Goal: Task Accomplishment & Management: Complete application form

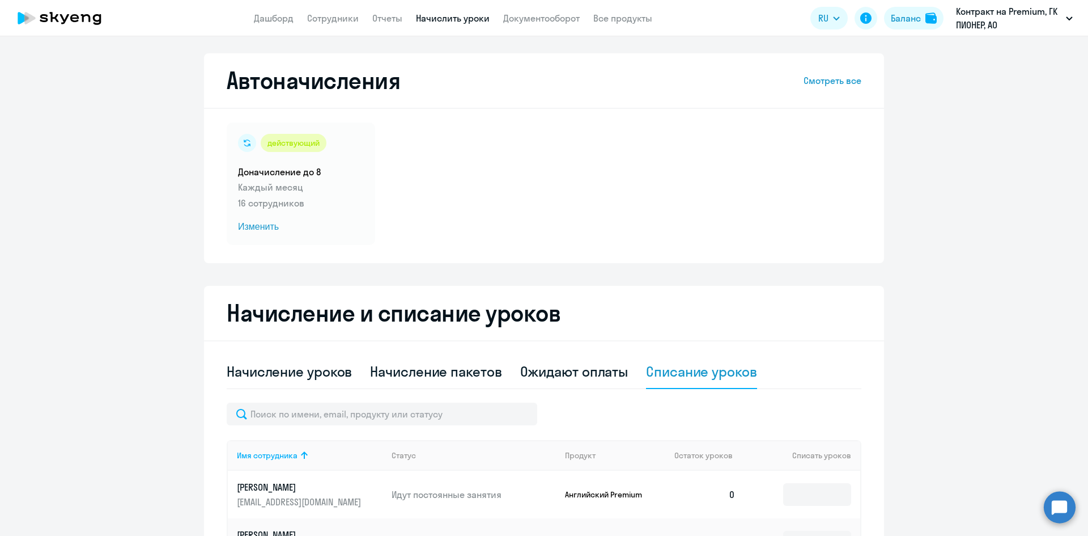
select select "10"
click at [327, 18] on link "Сотрудники" at bounding box center [333, 17] width 52 height 11
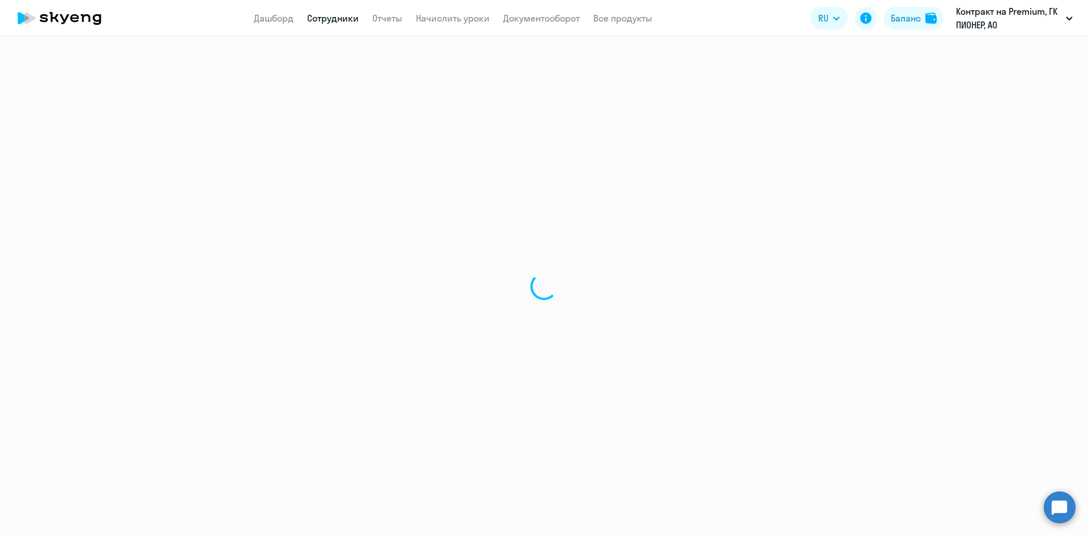
select select "30"
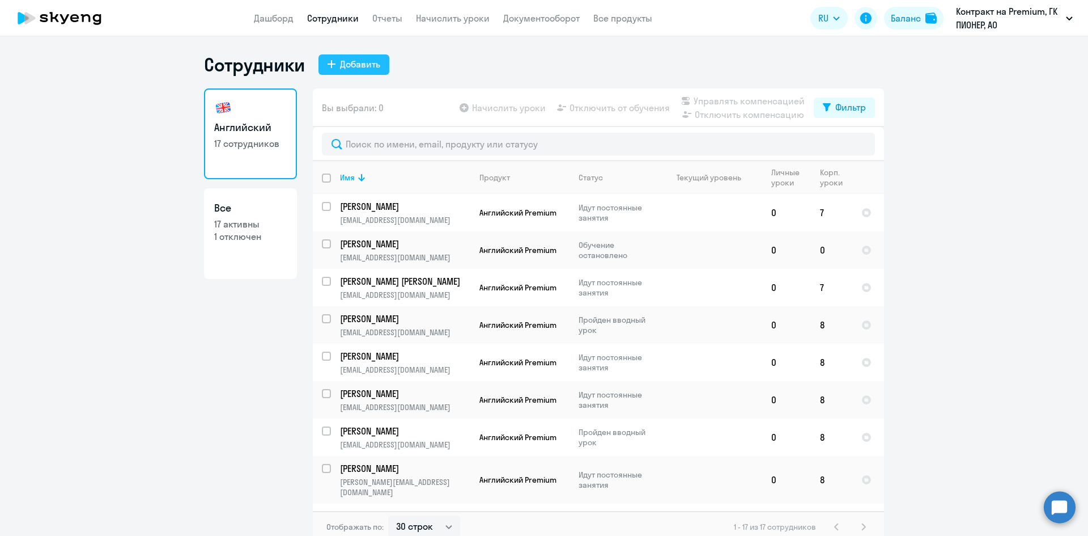
click at [357, 60] on div "Добавить" at bounding box center [360, 64] width 40 height 14
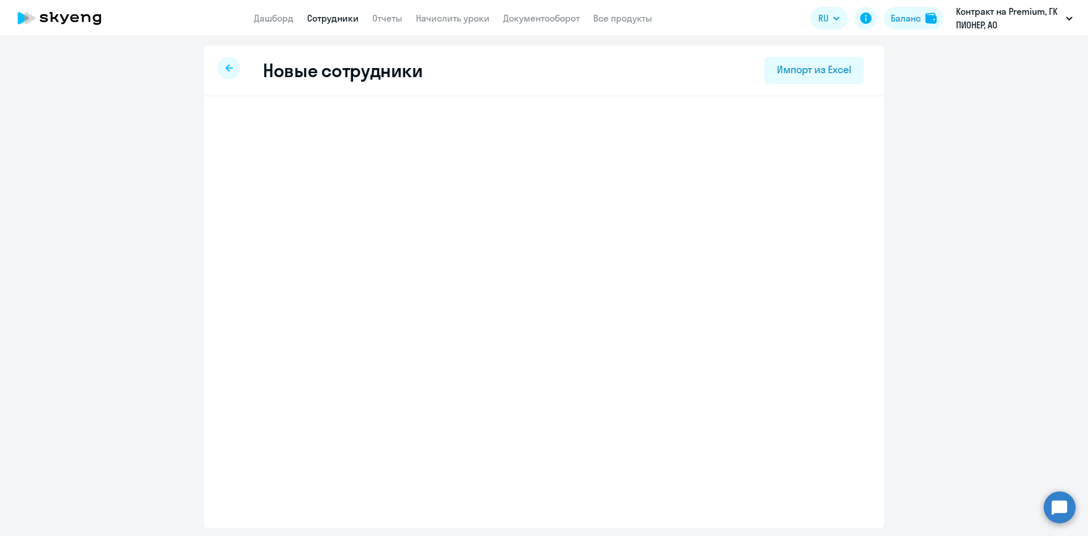
select select "english_adult_not_native_speaker_premium"
select select "3"
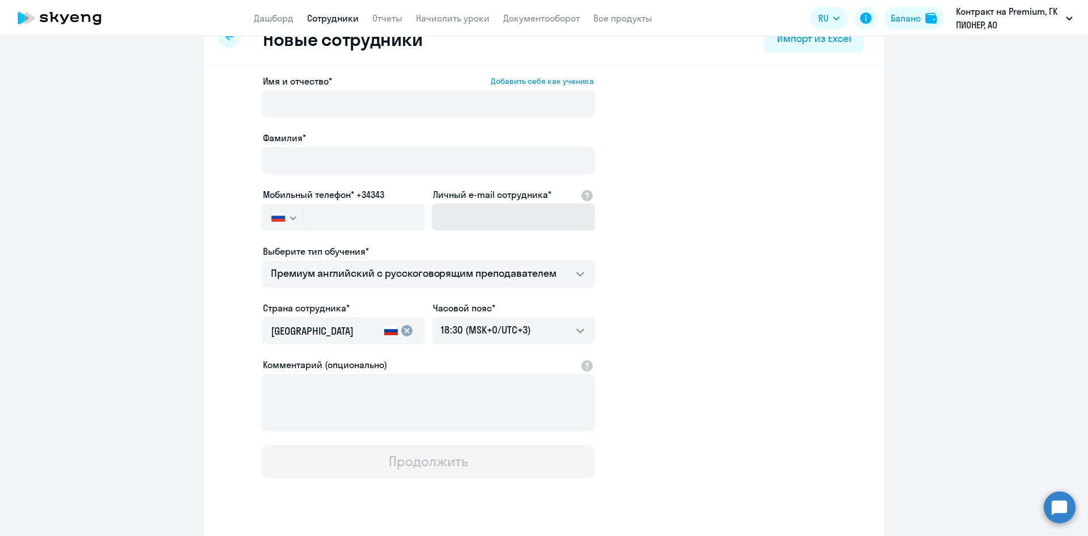
scroll to position [58, 0]
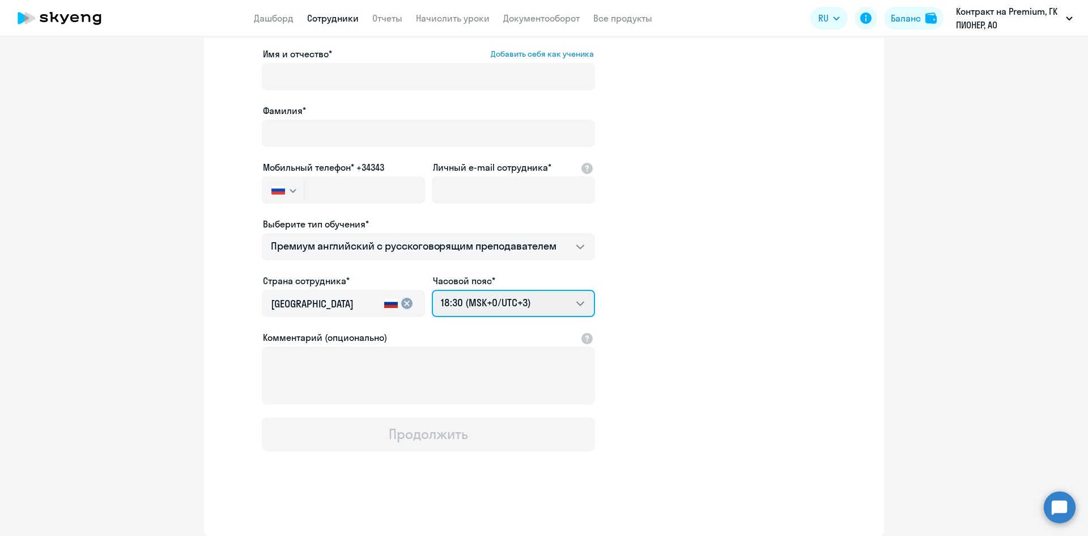
click at [523, 295] on select "04:30 (MSK-14/UTC-11) 05:30 (MSK-13/UTC-10) 06:30 (MSK-12/UTC-9) 07:30 (MSK-11/…" at bounding box center [513, 303] width 163 height 27
click at [679, 252] on app-new-student-form "Имя и отчество* Добавить себя как ученика [PERSON_NAME]* Мобильный телефон* +34…" at bounding box center [544, 249] width 644 height 404
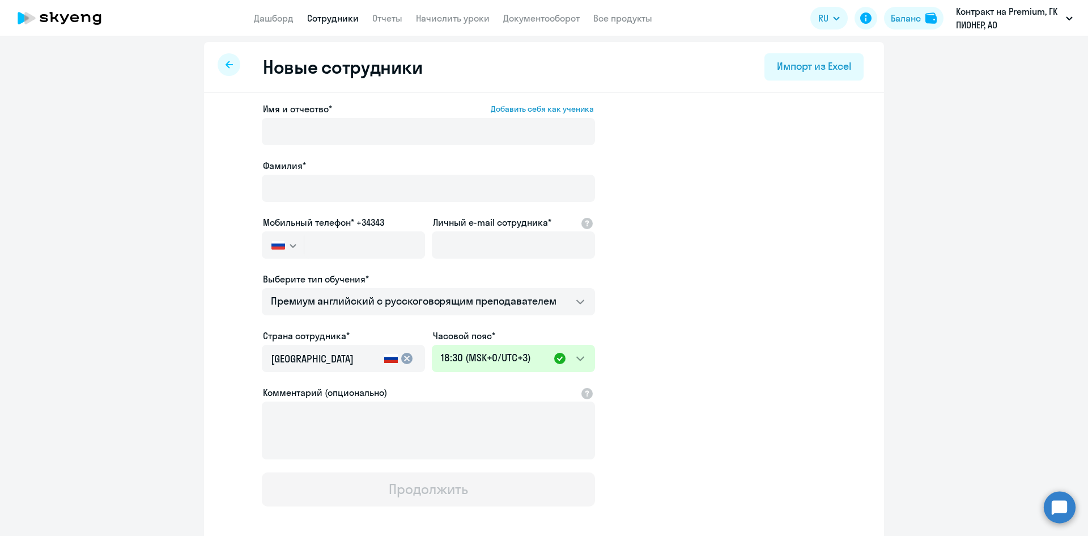
scroll to position [0, 0]
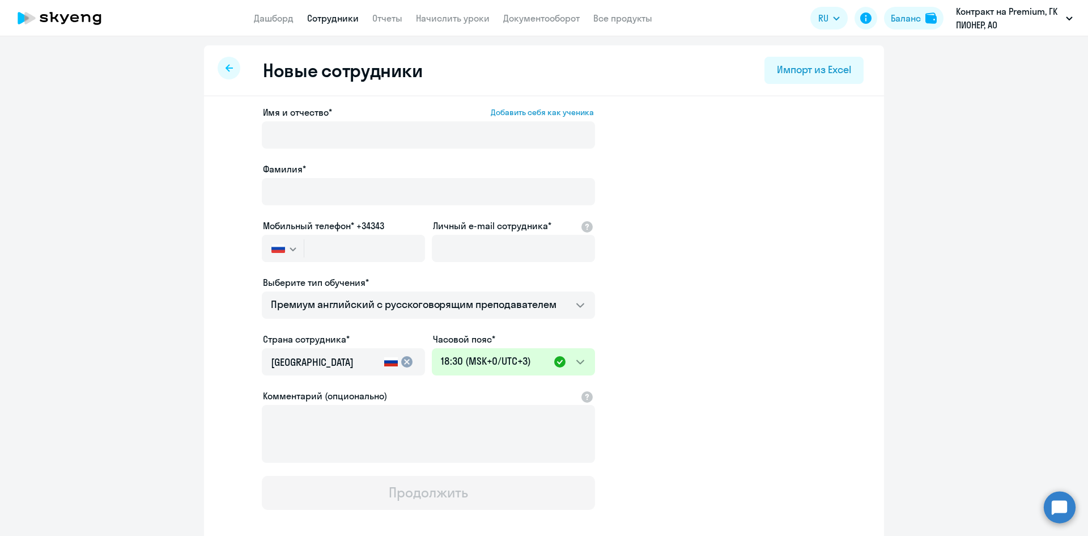
select select "30"
